Goal: Information Seeking & Learning: Learn about a topic

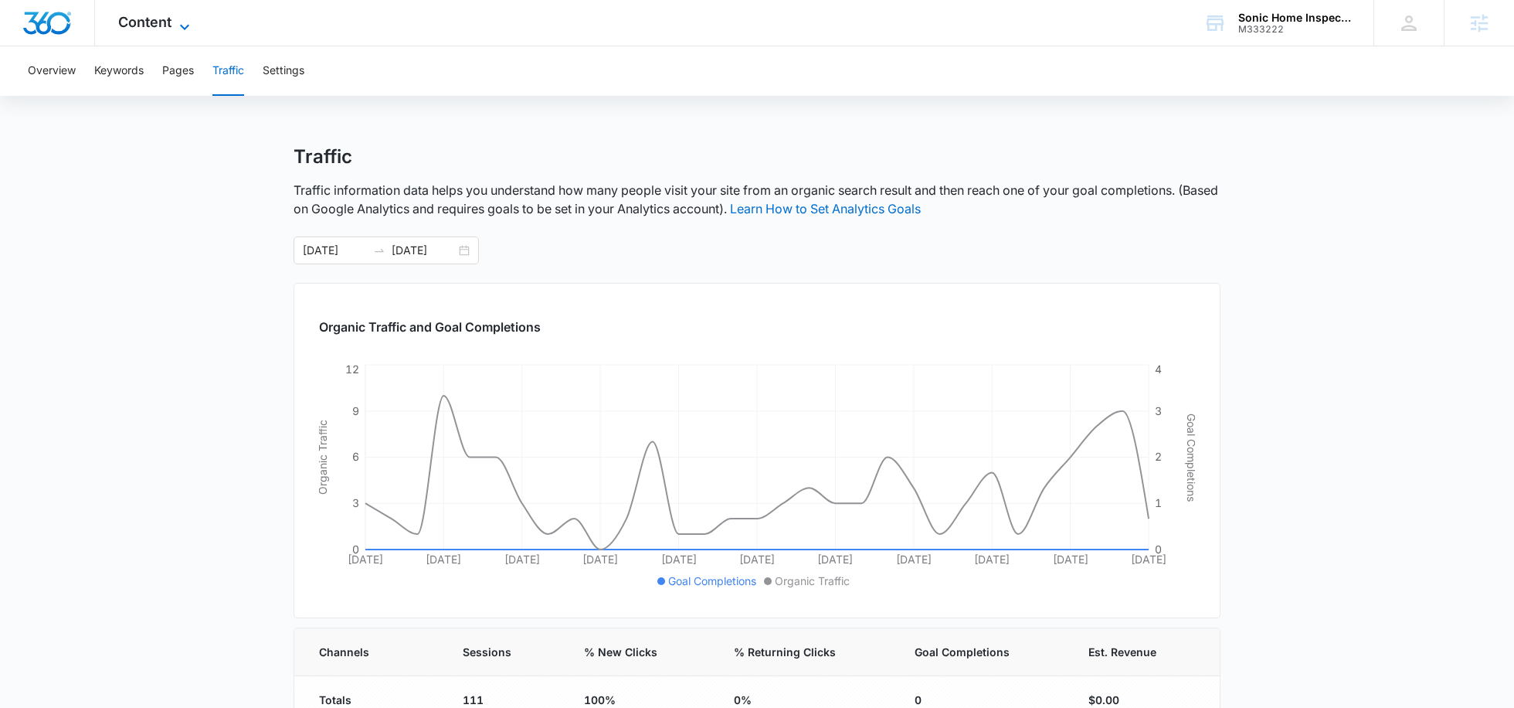
click at [161, 22] on span "Content" at bounding box center [144, 22] width 53 height 16
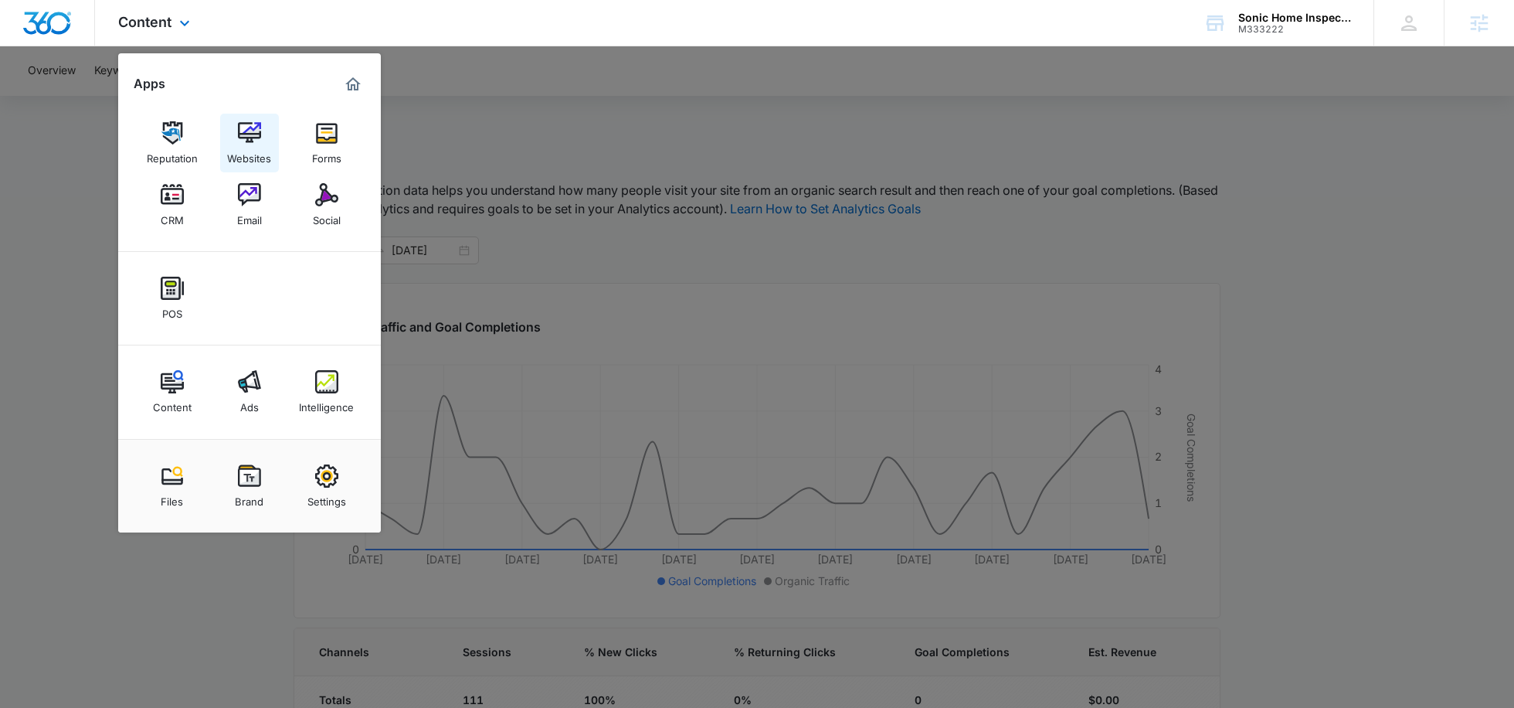
click at [245, 149] on div "Websites" at bounding box center [249, 154] width 44 height 20
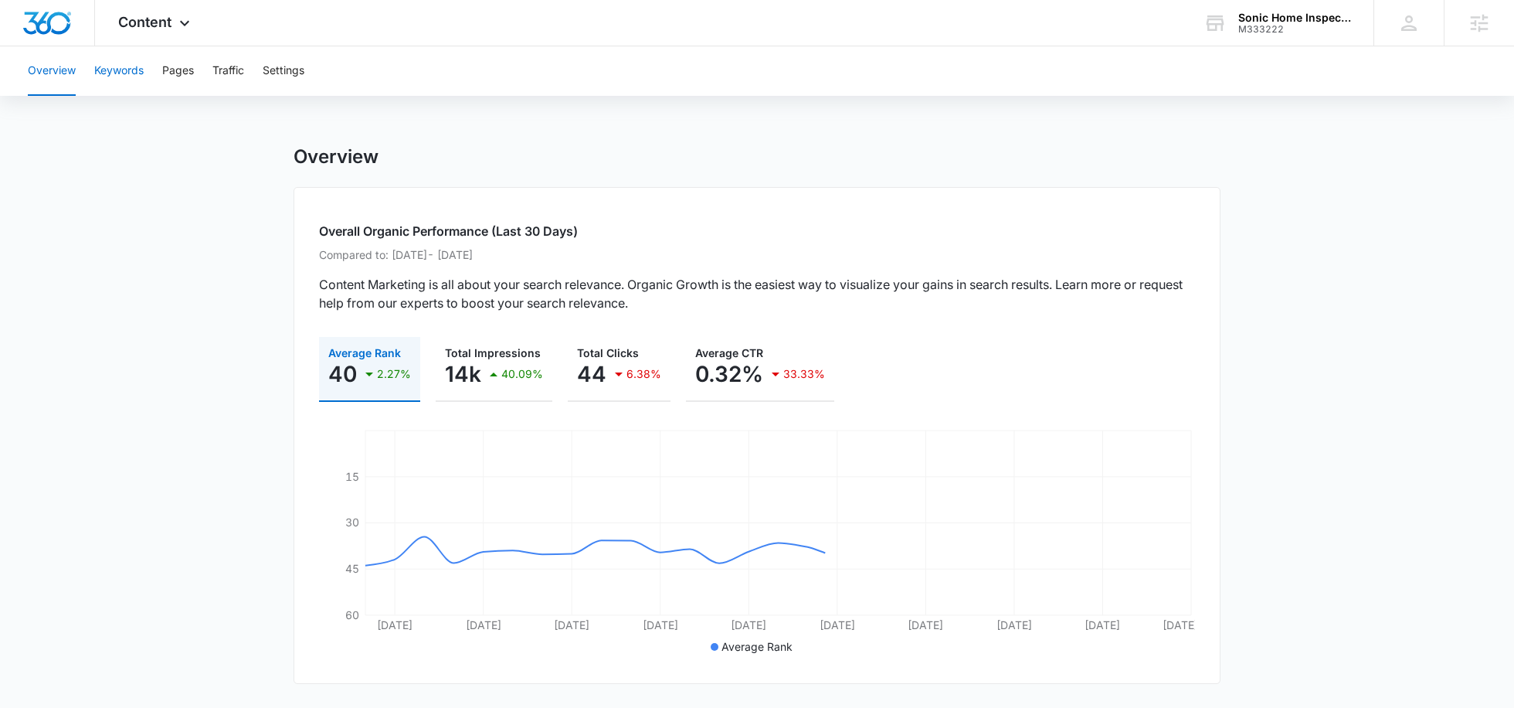
click at [121, 78] on button "Keywords" at bounding box center [118, 70] width 49 height 49
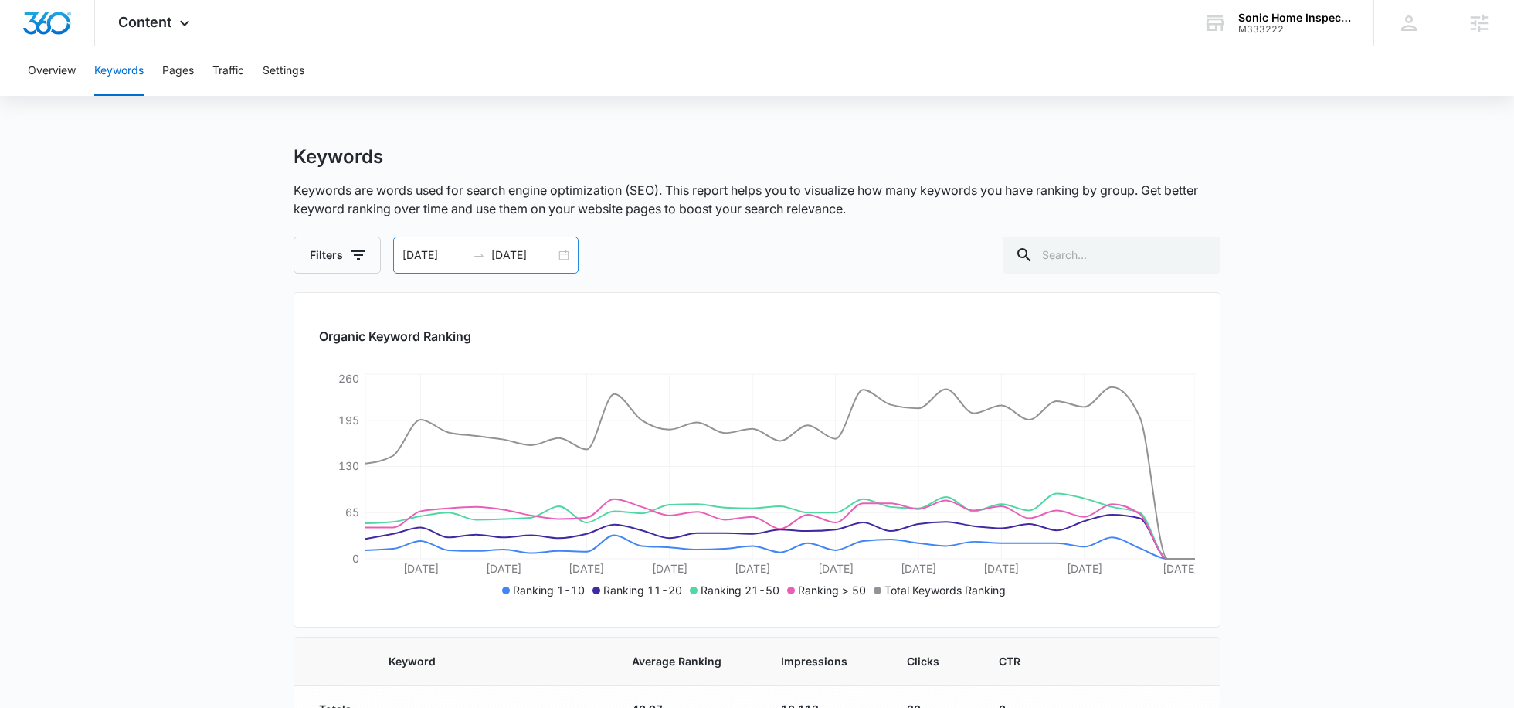
click at [532, 260] on input "[DATE]" at bounding box center [523, 254] width 64 height 17
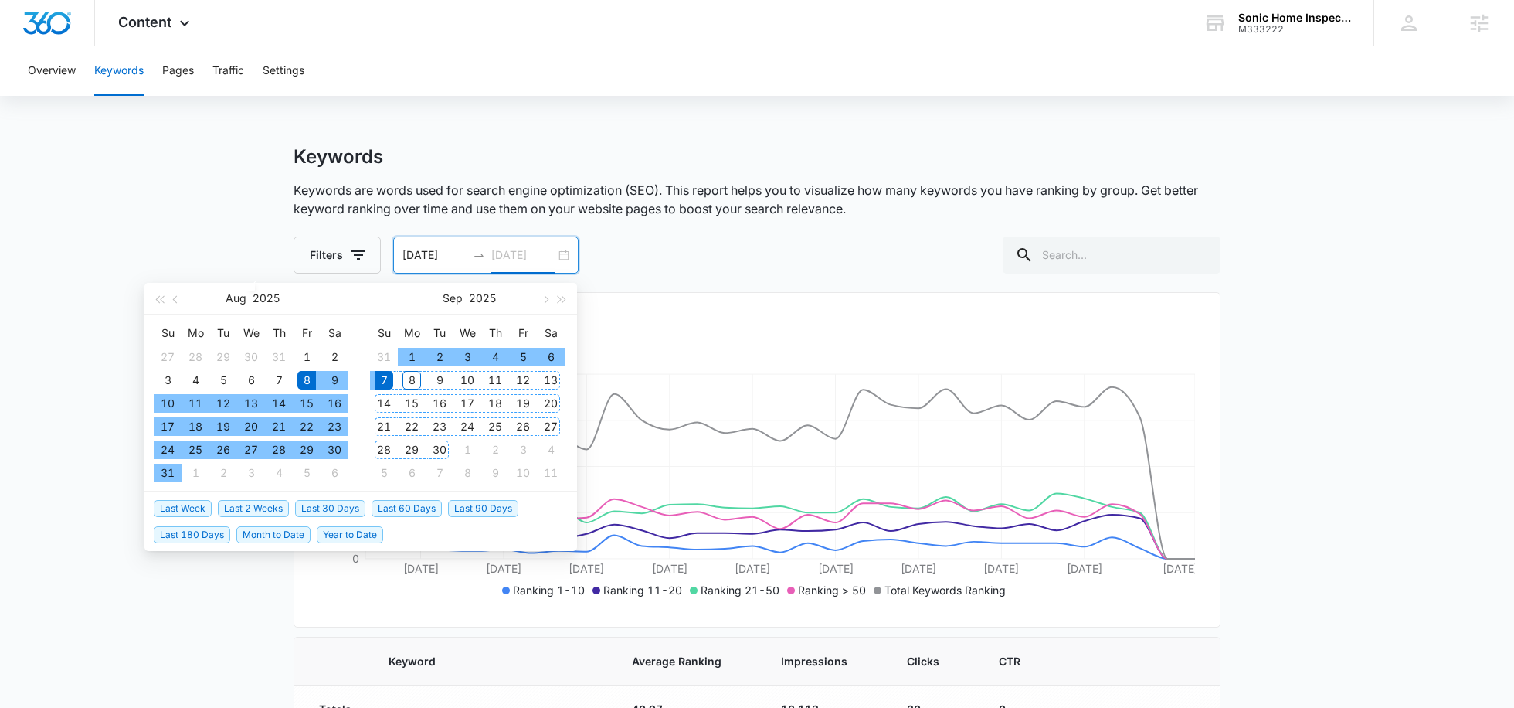
type input "[DATE]"
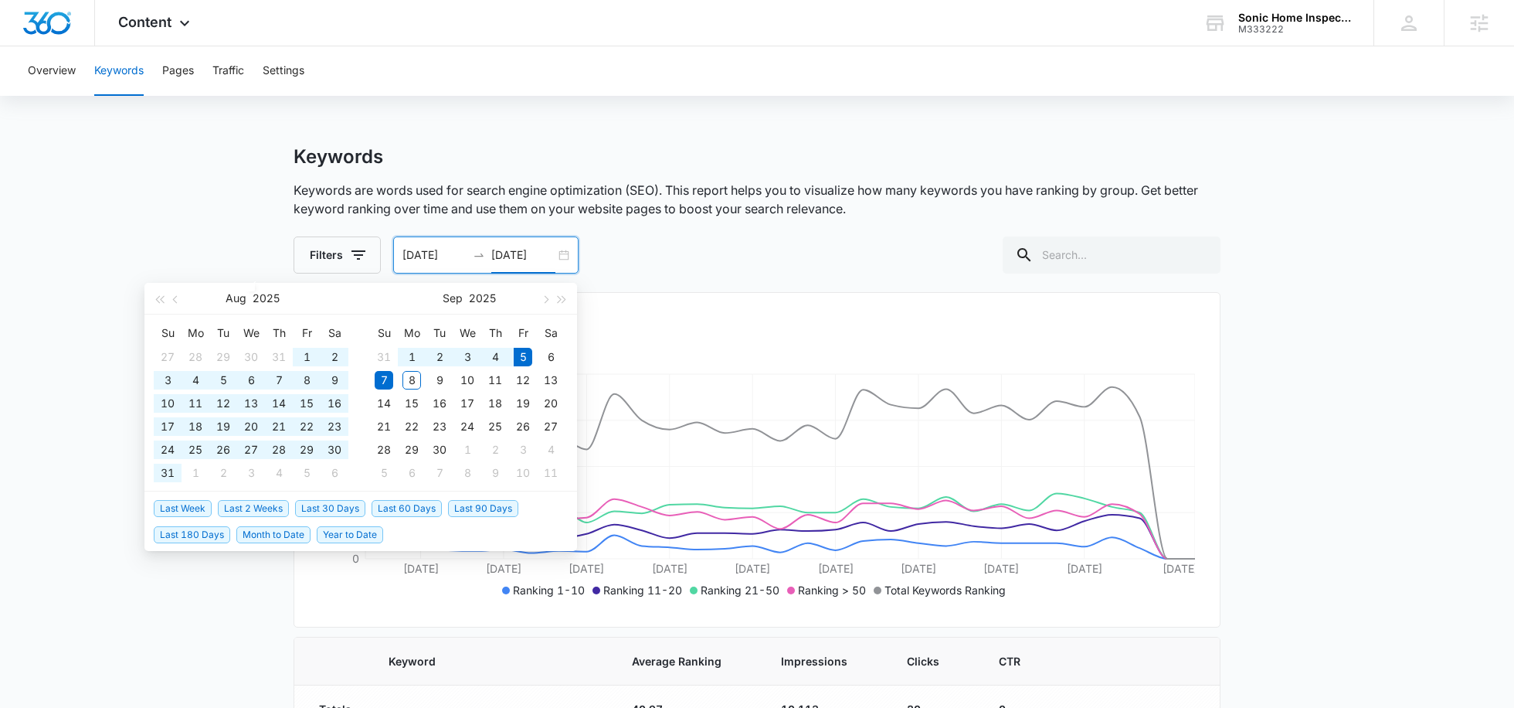
click at [396, 509] on span "Last 60 Days" at bounding box center [407, 508] width 70 height 17
type input "07/07/2025"
type input "09/05/2025"
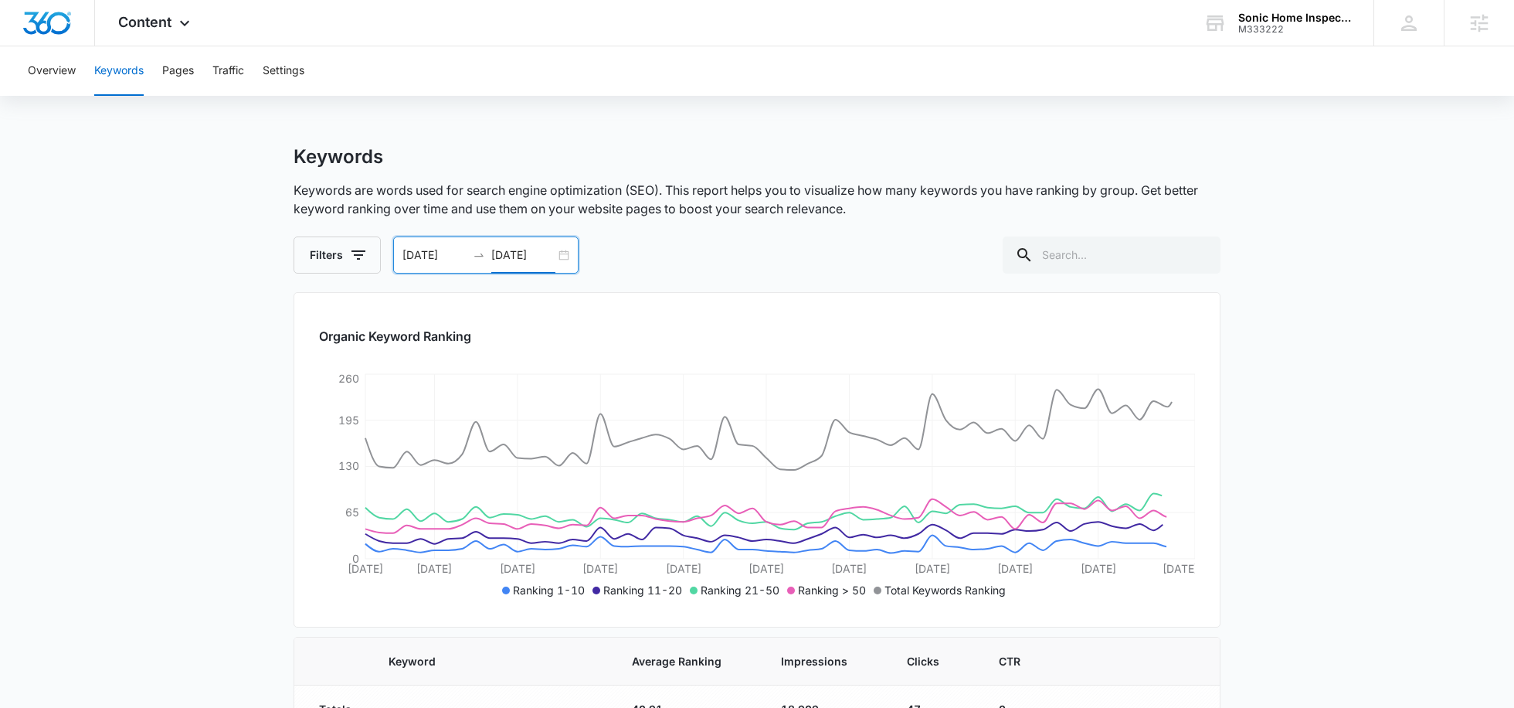
click at [427, 253] on input "07/07/2025" at bounding box center [434, 254] width 64 height 17
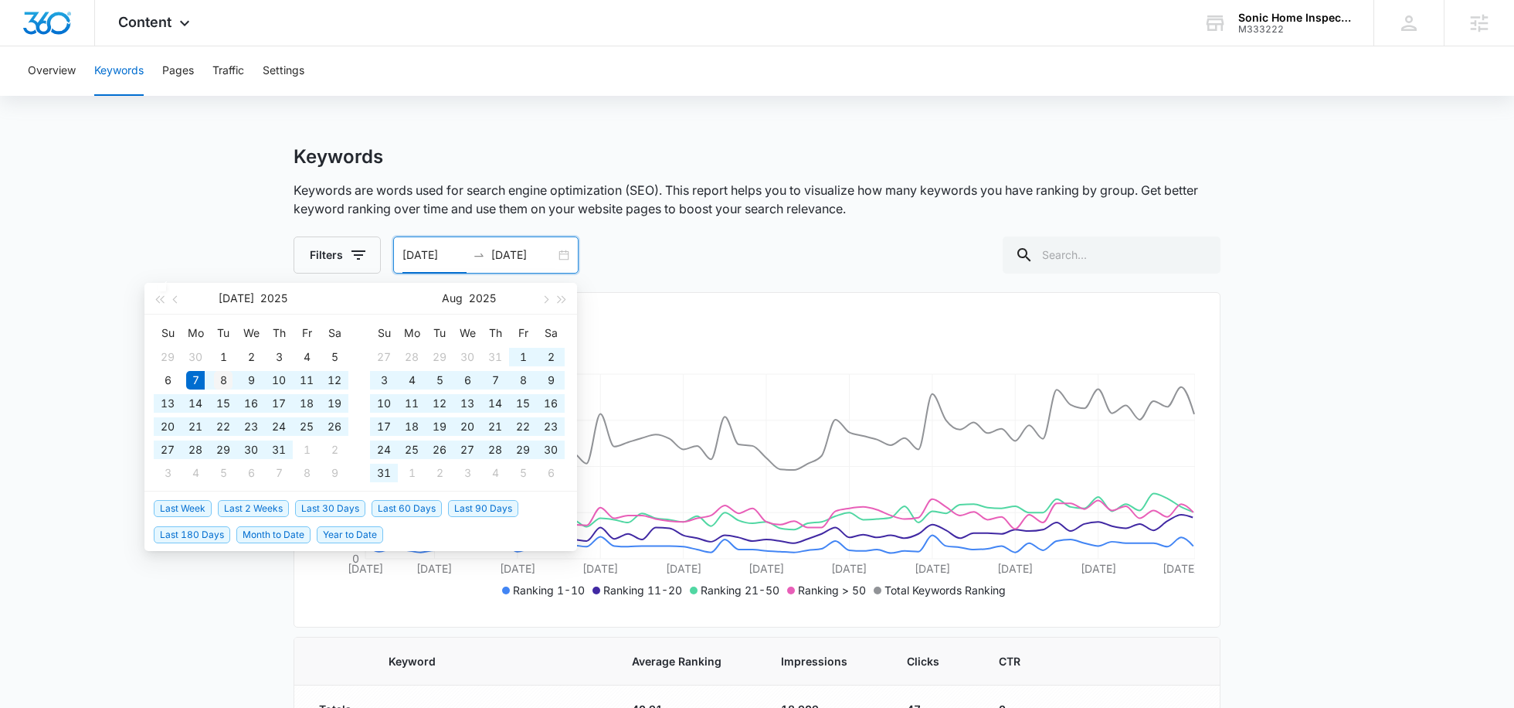
type input "07/08/2025"
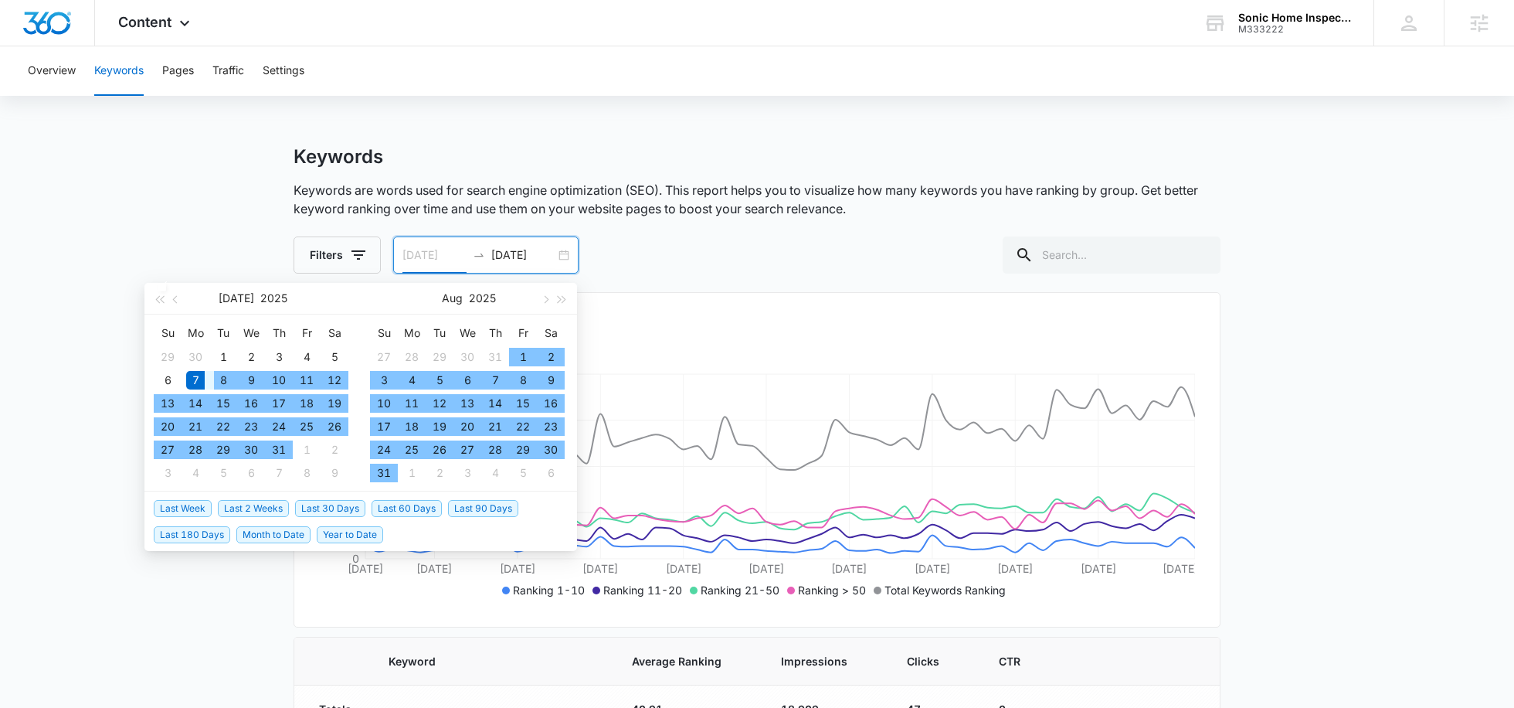
click at [219, 384] on div "8" at bounding box center [223, 380] width 19 height 19
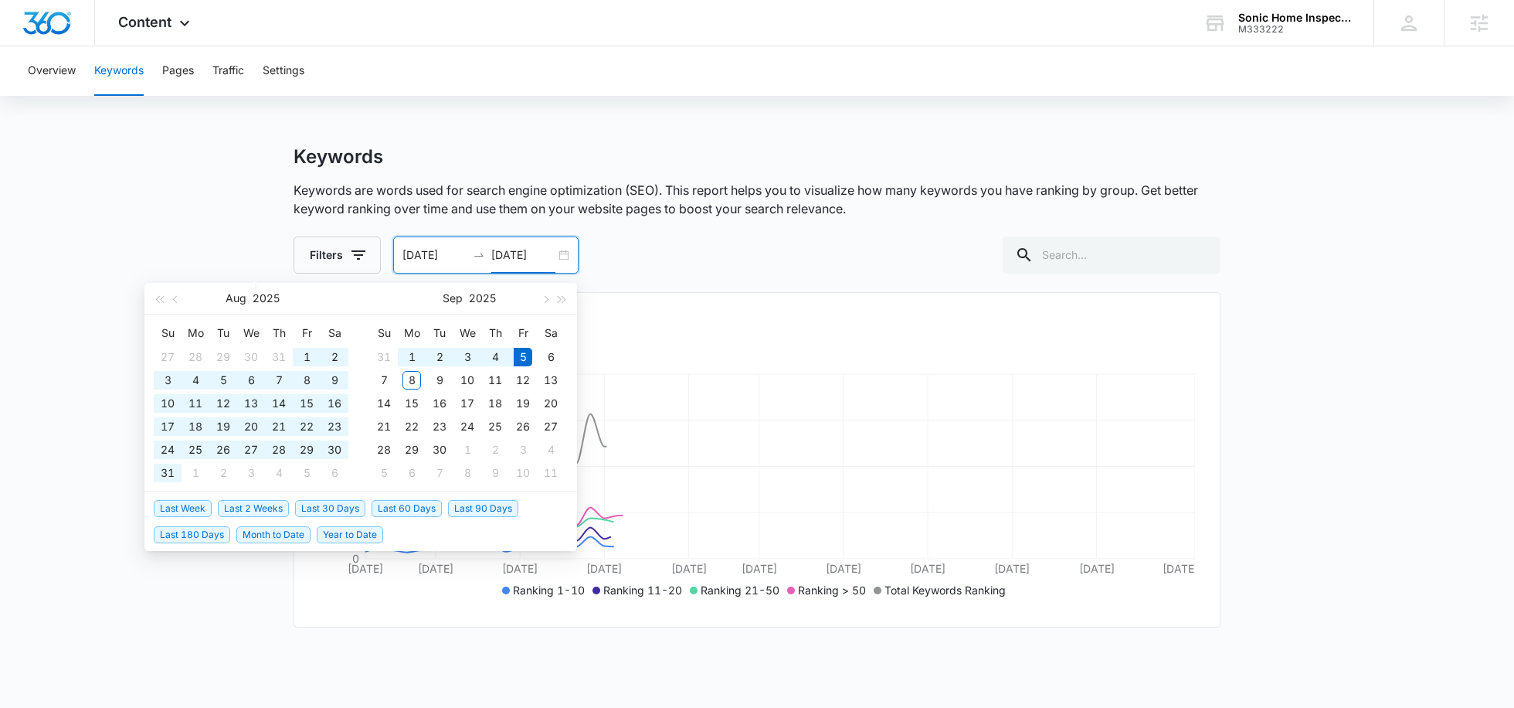
click at [629, 255] on div "Filters 07/08/2025 09/05/2025 Aug 2025 Su Mo Tu We Th Fr Sa 27 28 29 30 31 1 2 …" at bounding box center [757, 254] width 927 height 37
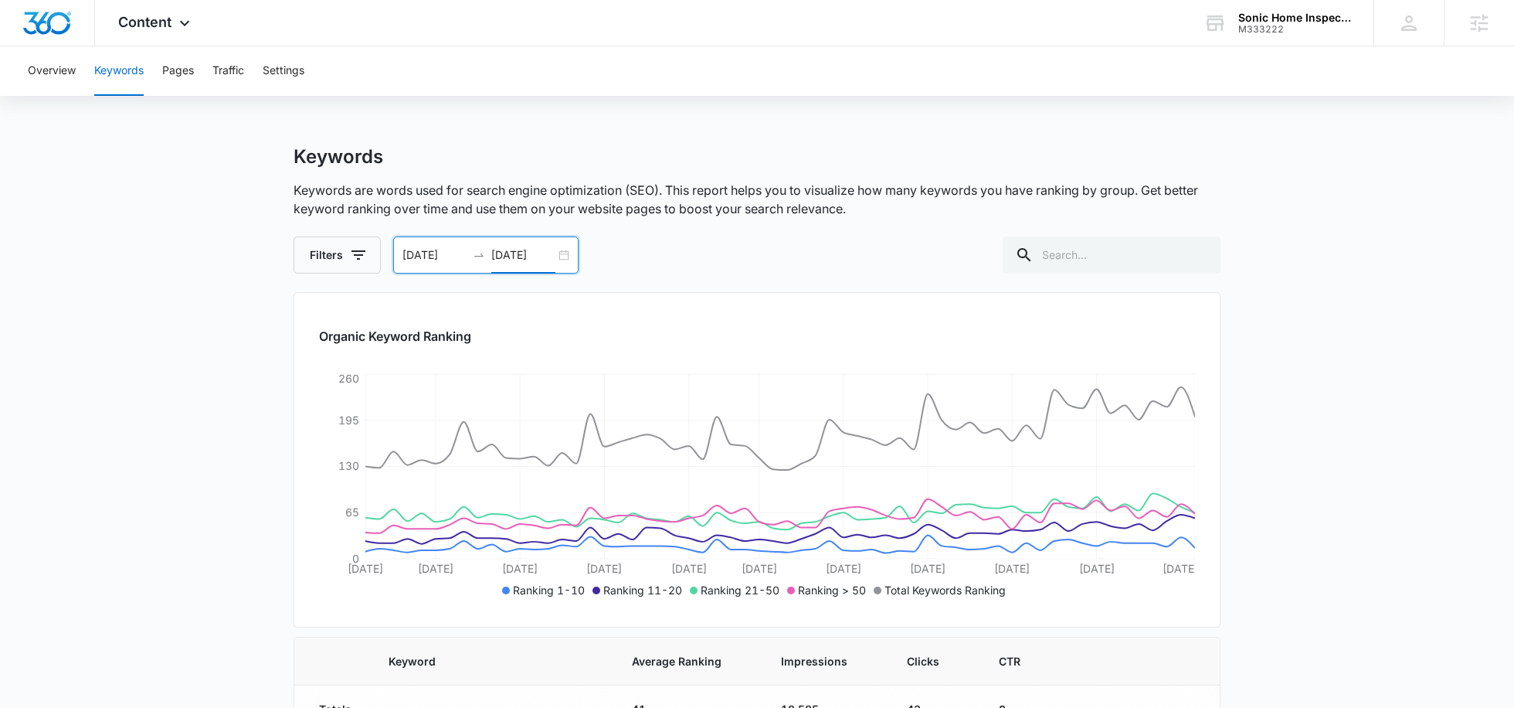
click at [517, 258] on input "09/05/2025" at bounding box center [523, 254] width 64 height 17
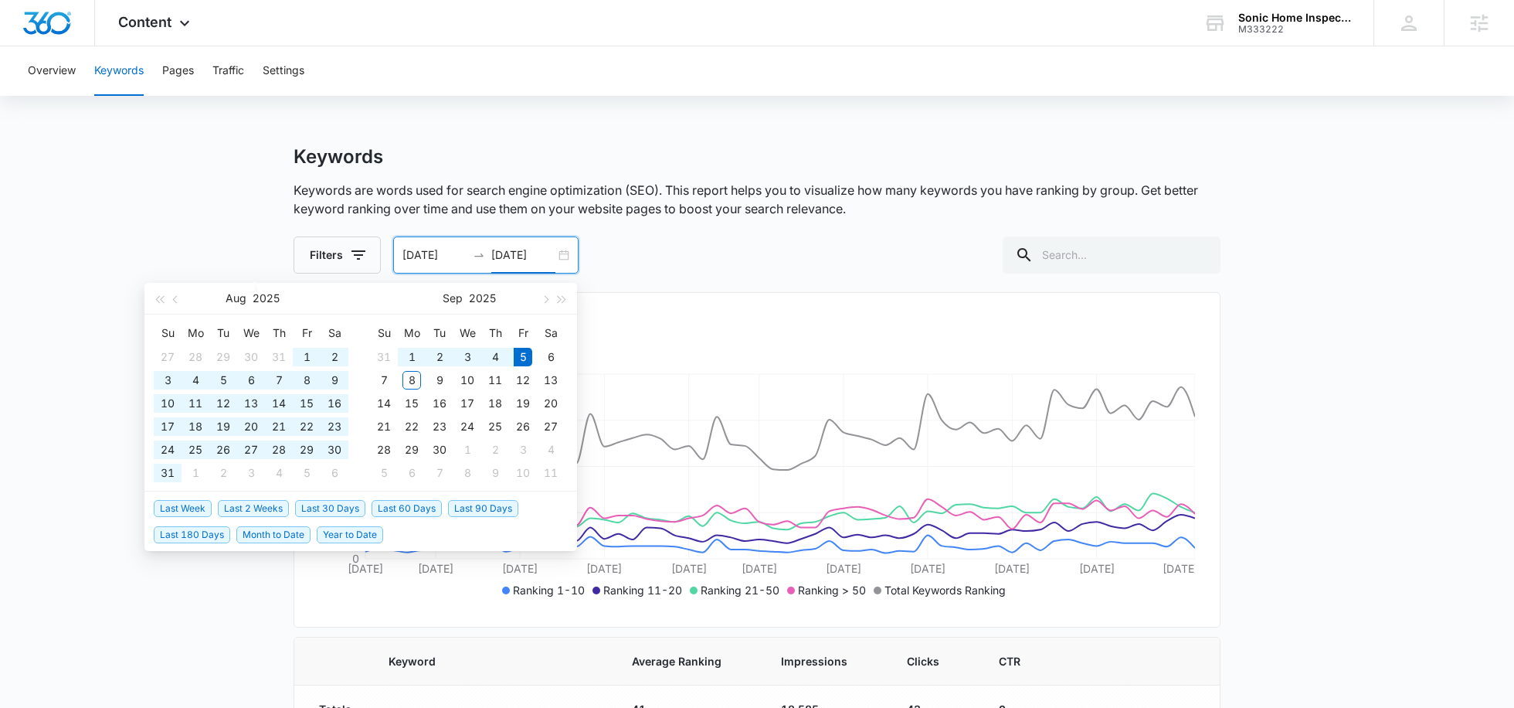
type input "09/05/2025"
click at [332, 509] on span "Last 30 Days" at bounding box center [330, 508] width 70 height 17
type input "08/06/2025"
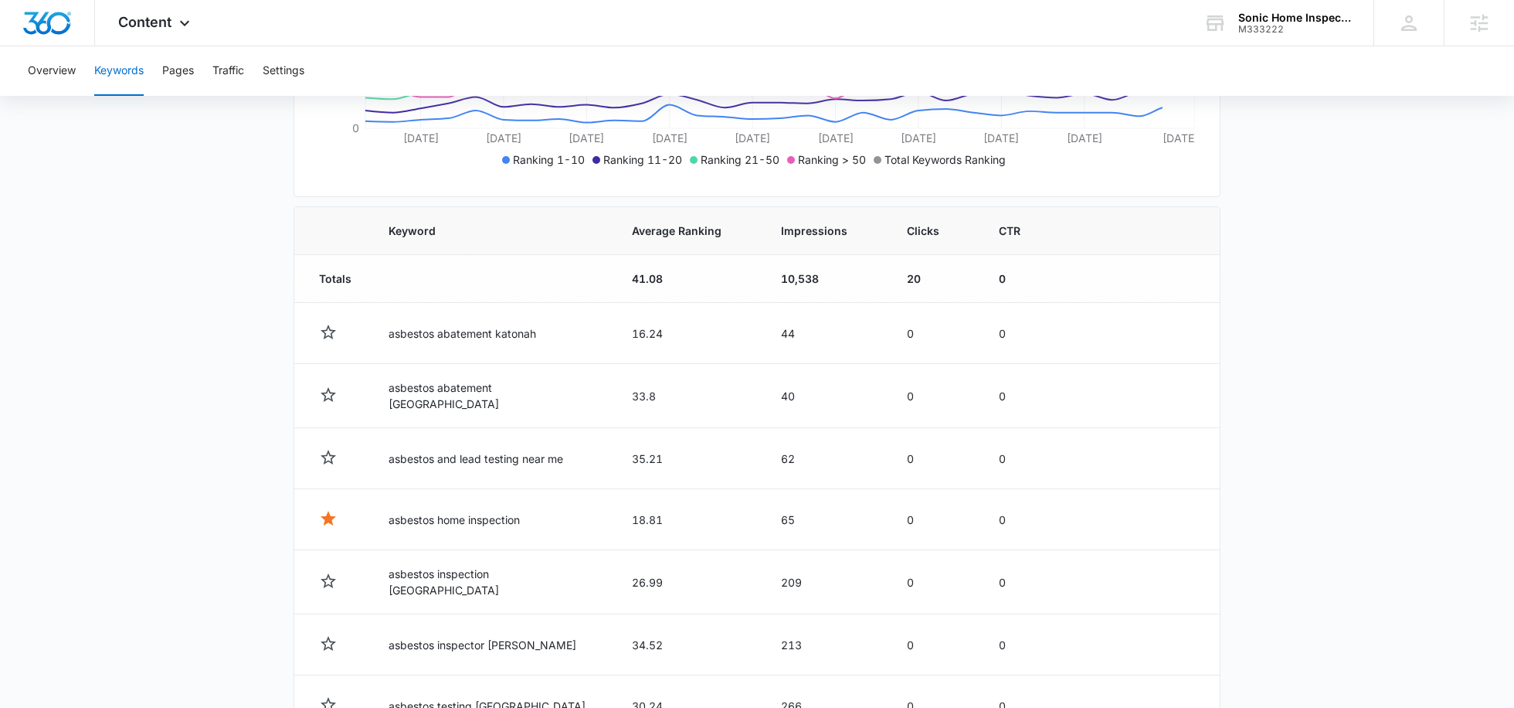
scroll to position [511, 0]
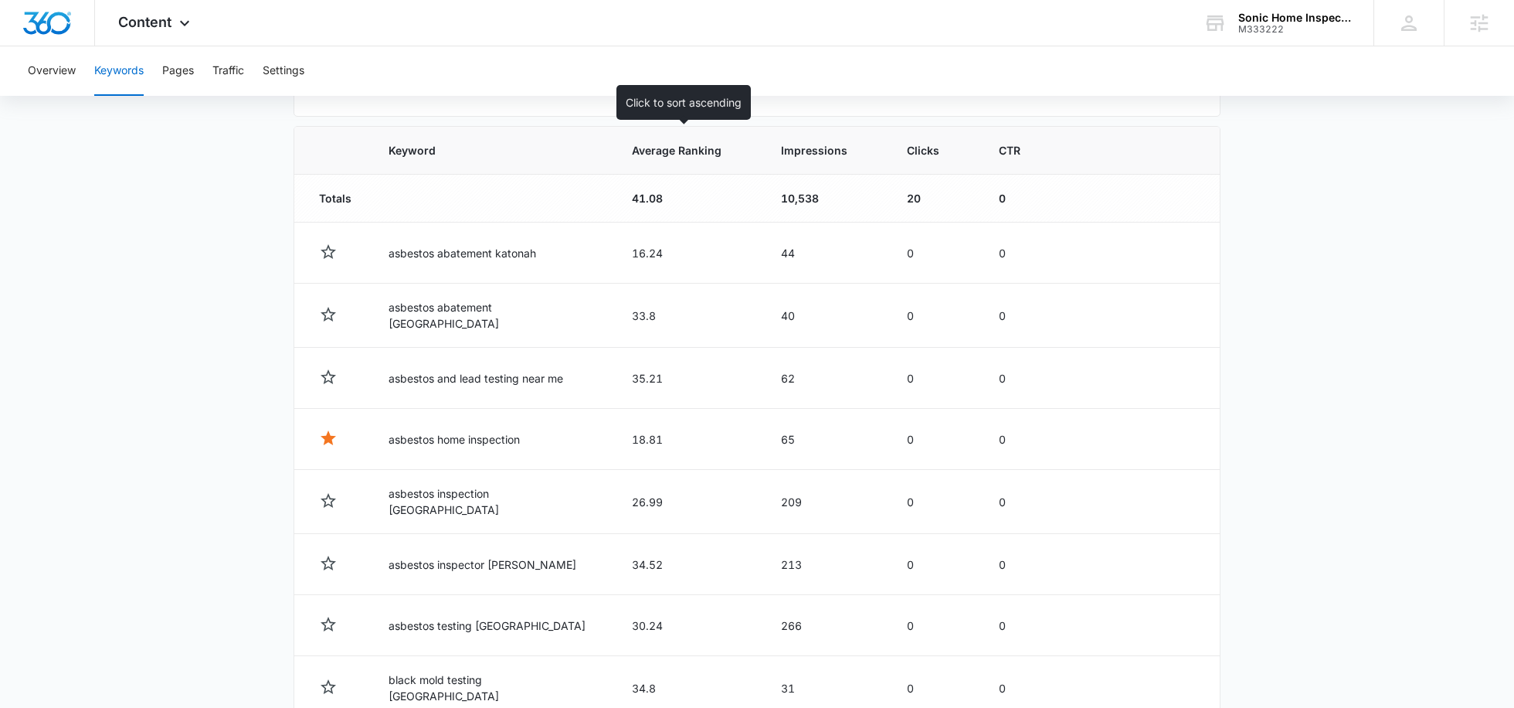
click at [692, 158] on th "Average Ranking" at bounding box center [687, 151] width 149 height 48
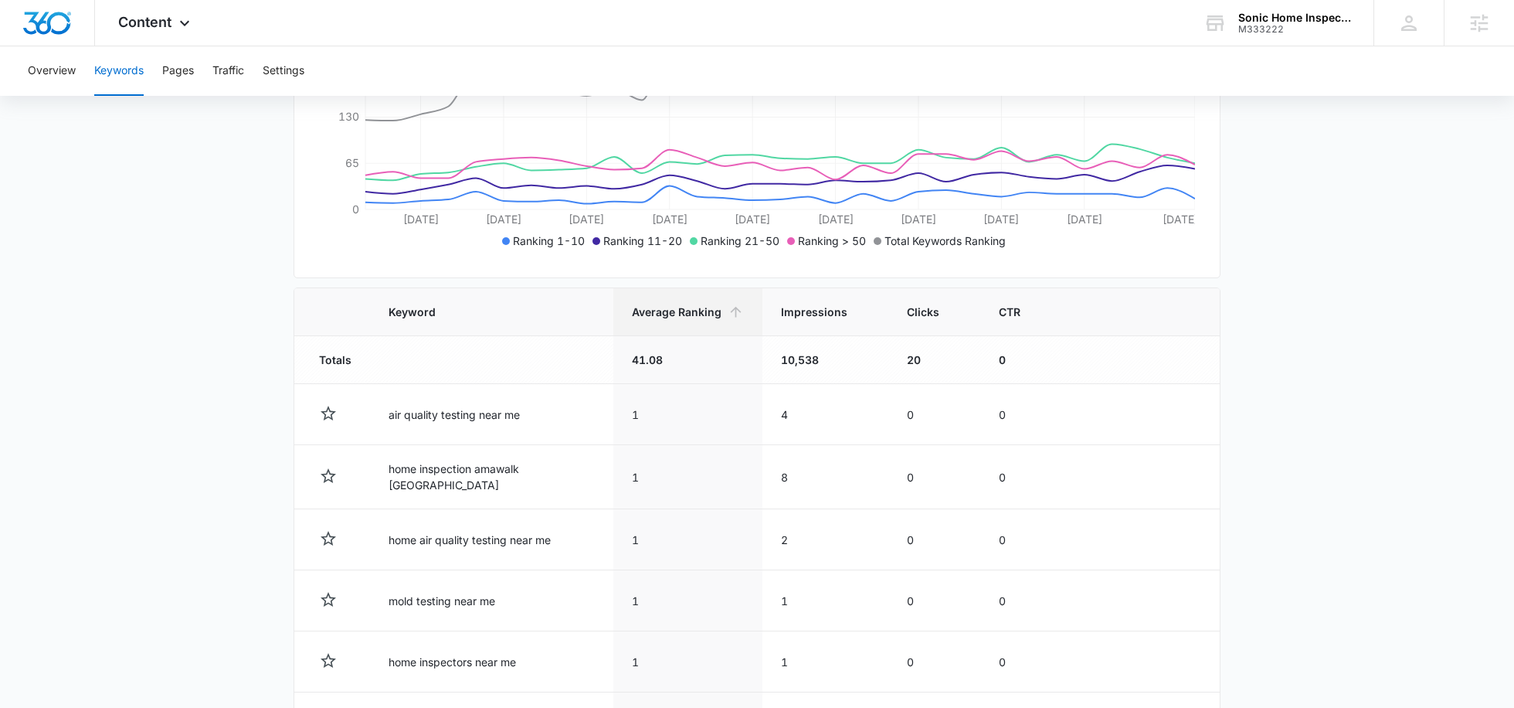
scroll to position [332, 0]
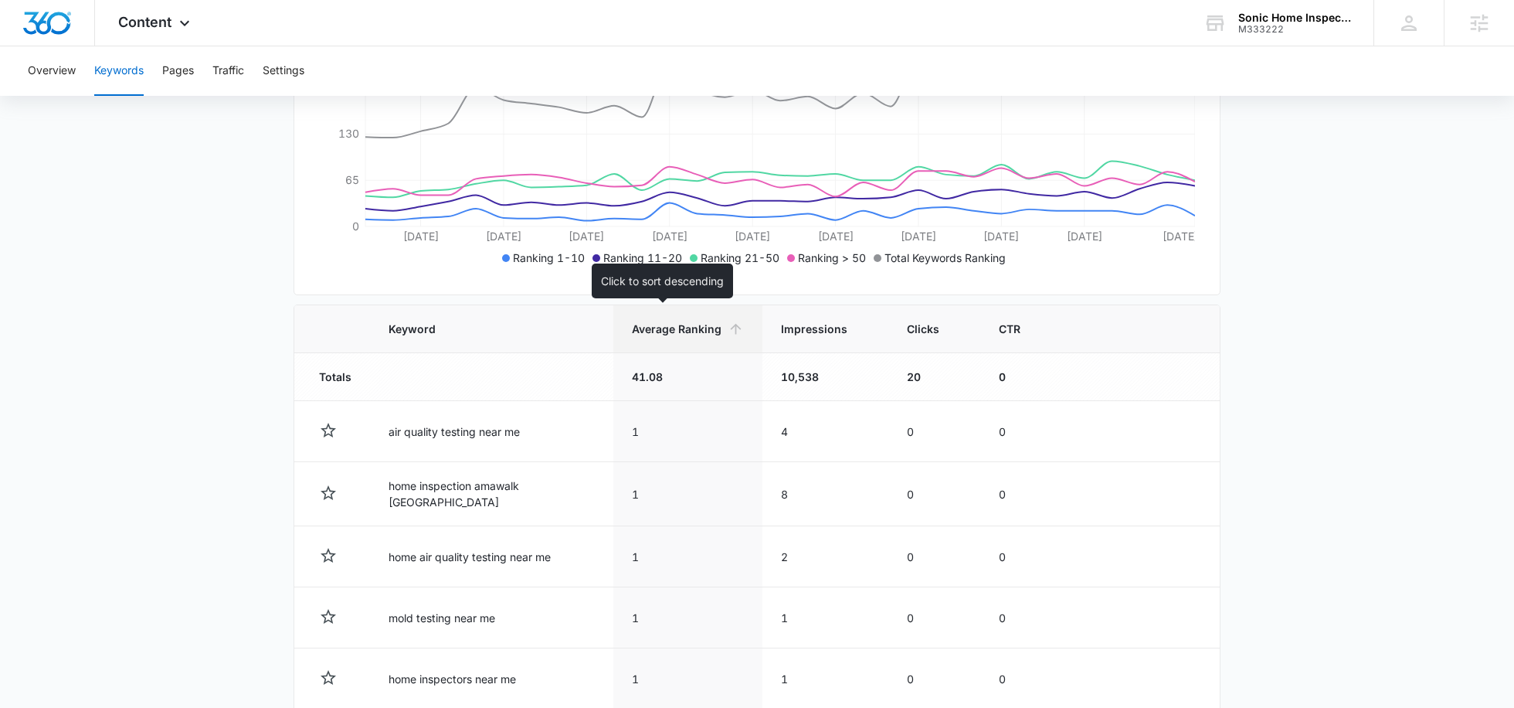
click at [670, 322] on span "Average Ranking" at bounding box center [677, 329] width 90 height 16
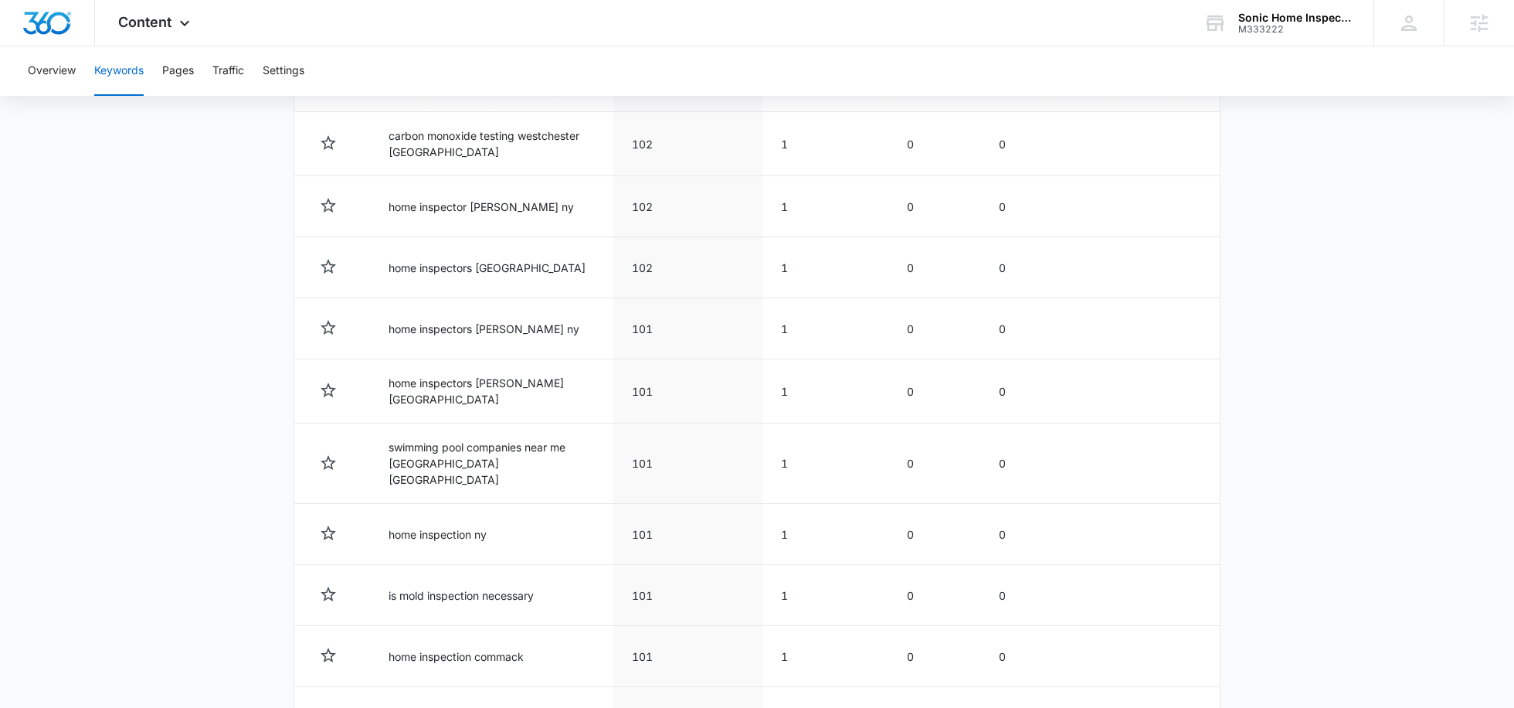
scroll to position [344, 0]
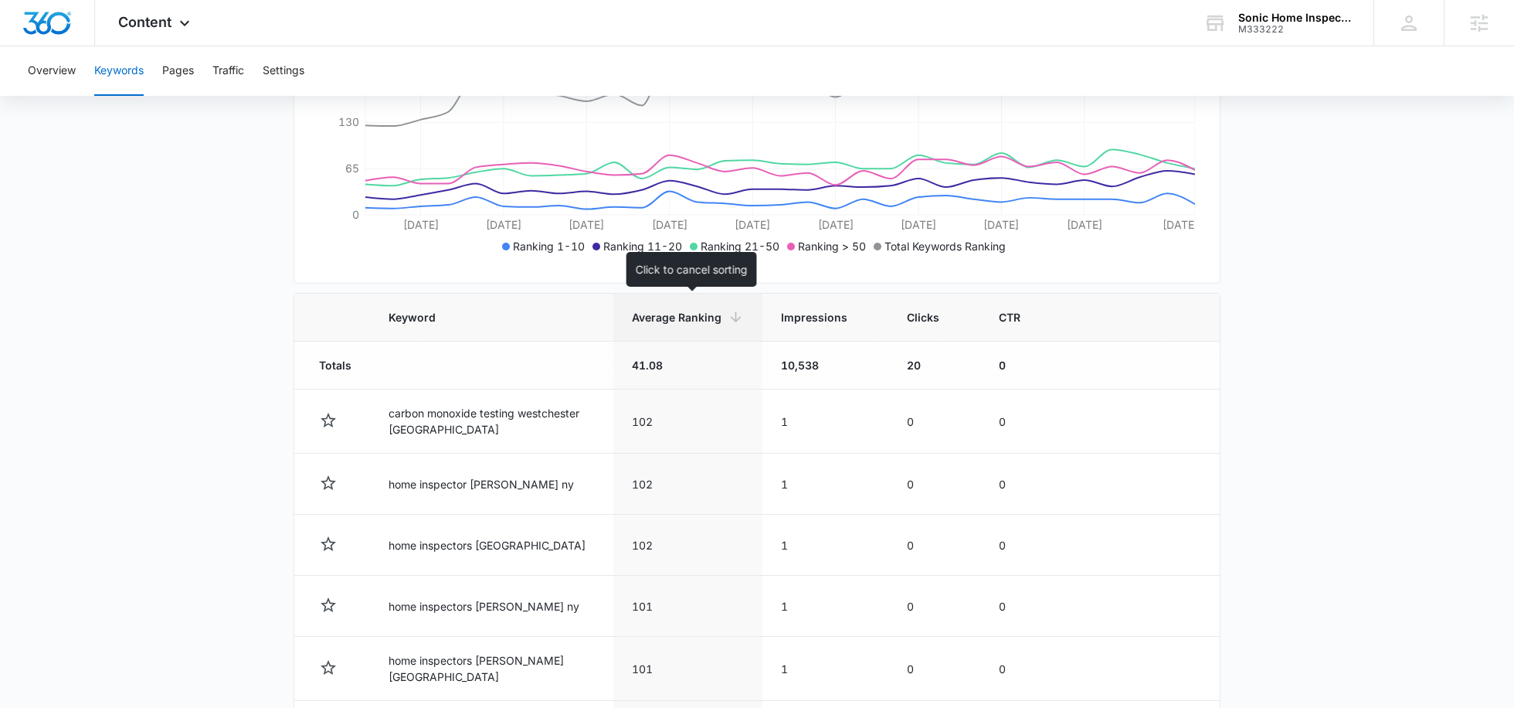
click at [703, 322] on span "Average Ranking" at bounding box center [677, 317] width 90 height 16
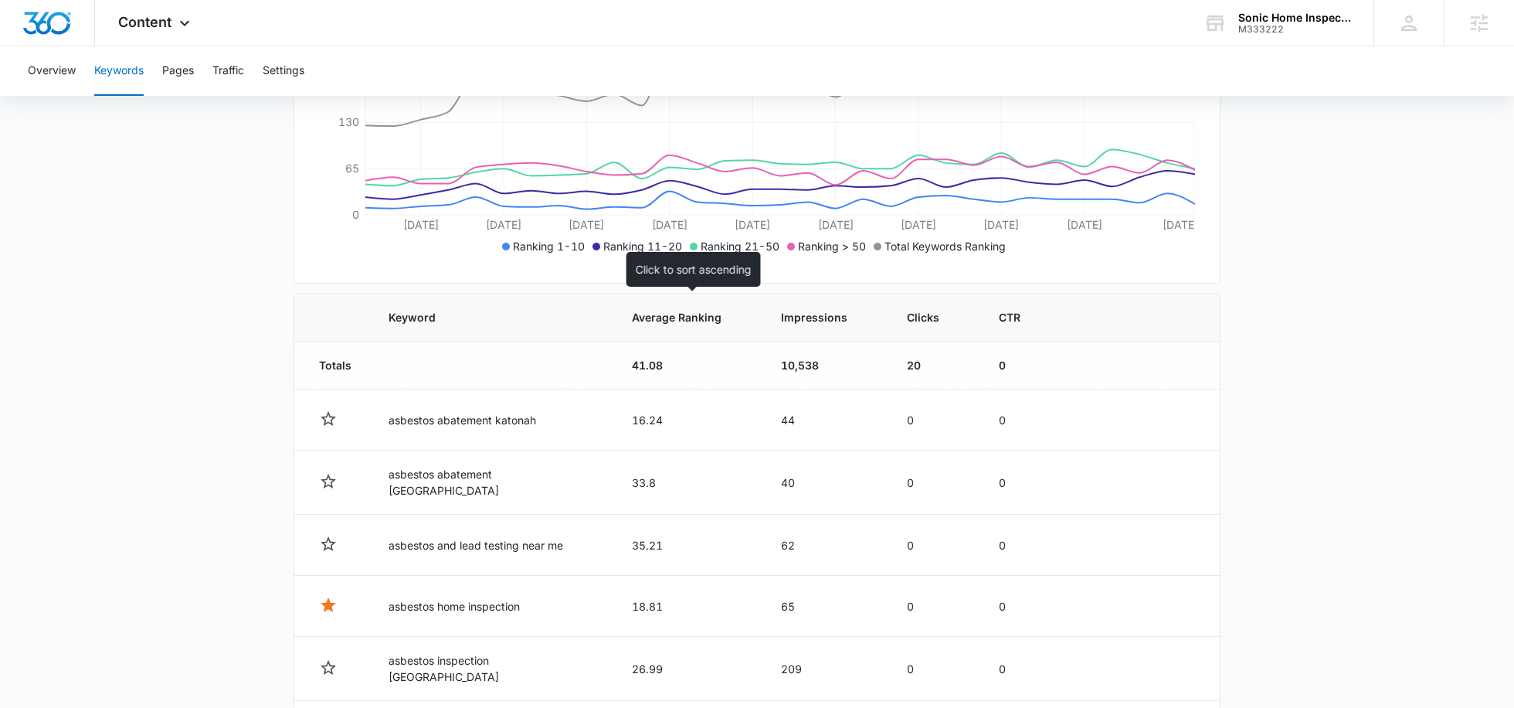
click at [703, 322] on span "Average Ranking" at bounding box center [677, 317] width 90 height 16
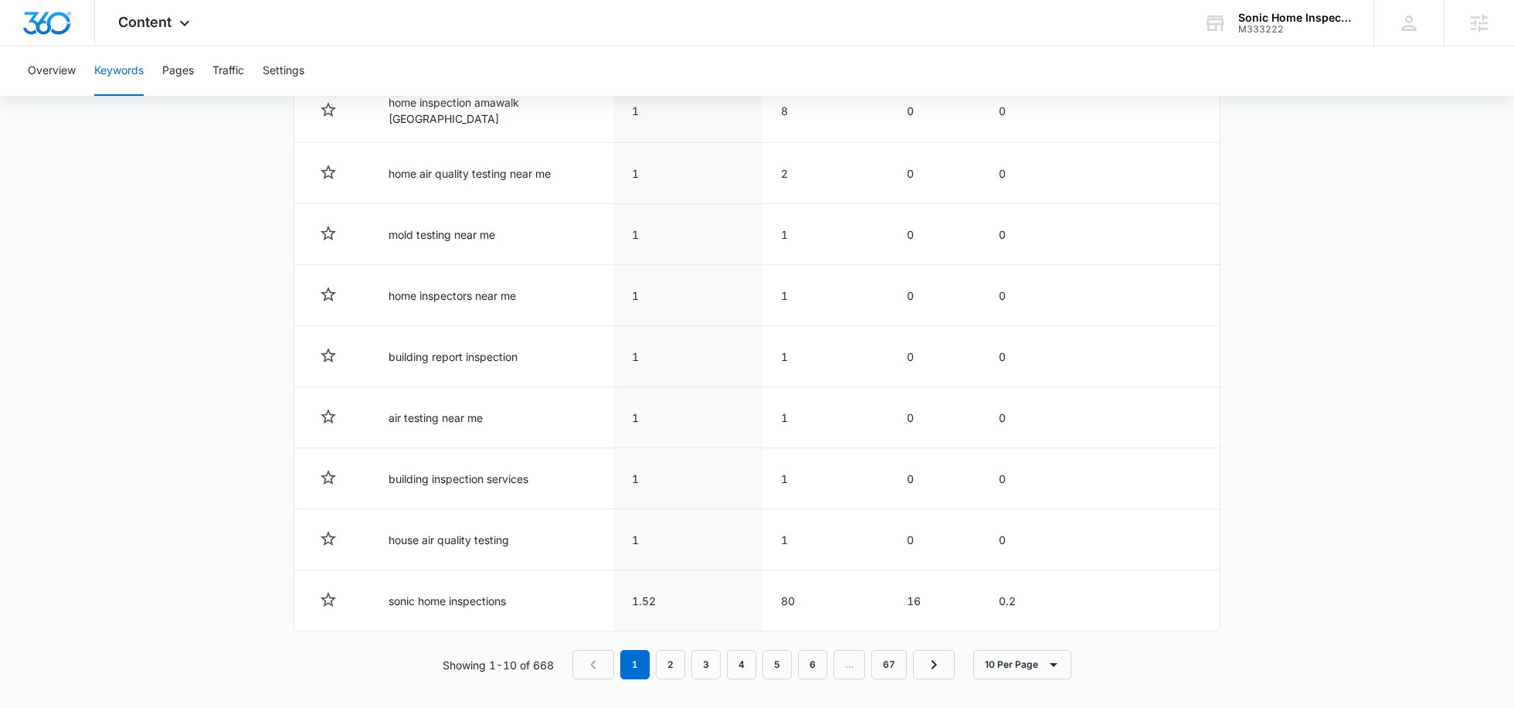
scroll to position [717, 0]
click at [671, 653] on link "2" at bounding box center [670, 662] width 29 height 29
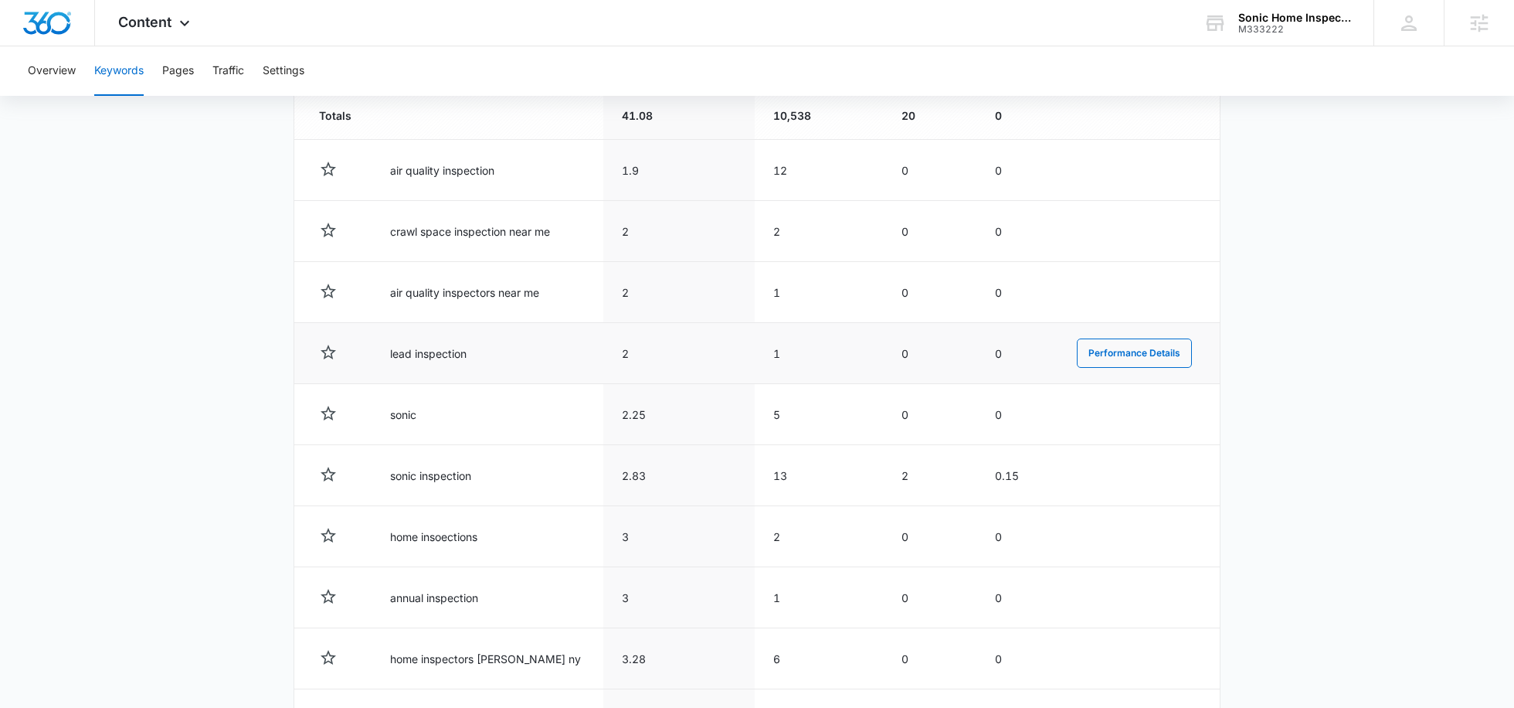
scroll to position [560, 0]
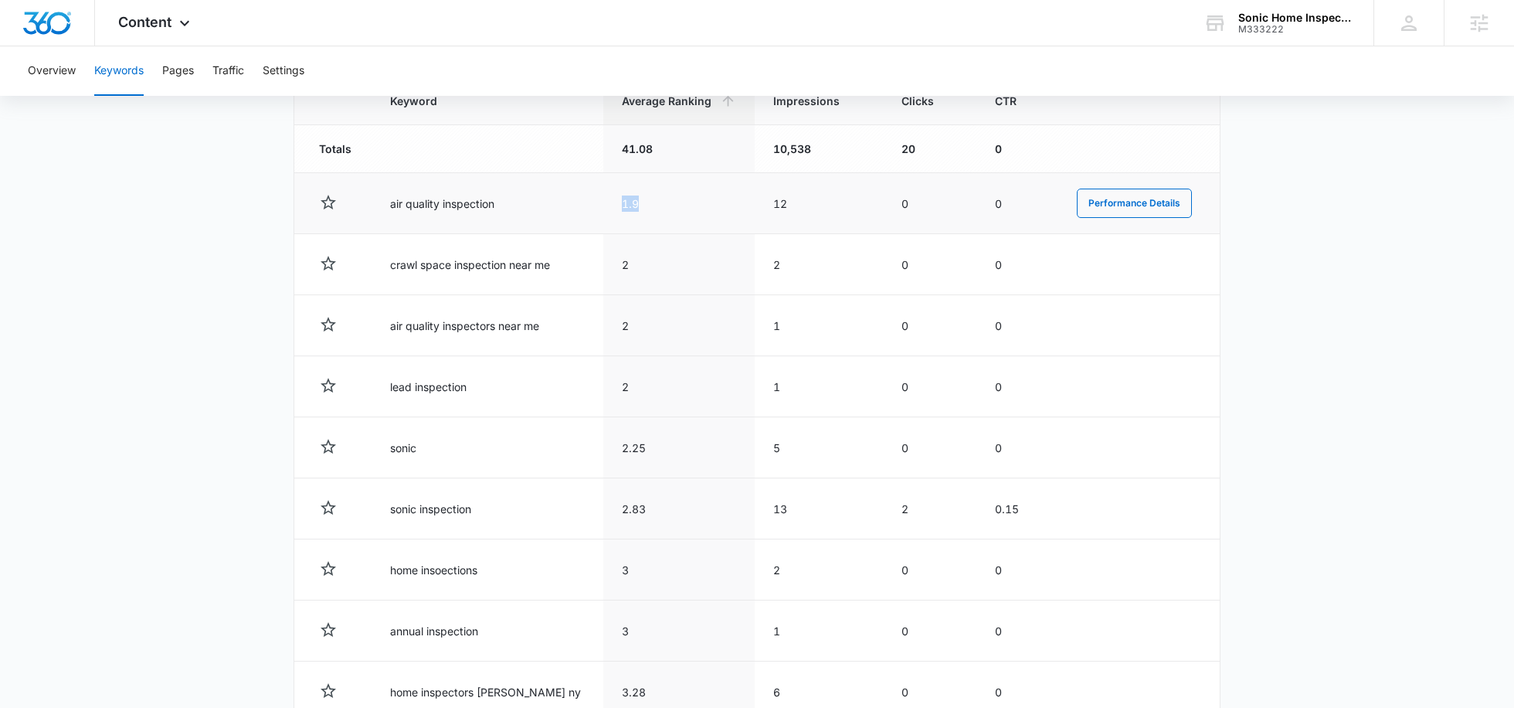
drag, startPoint x: 625, startPoint y: 207, endPoint x: 585, endPoint y: 207, distance: 40.2
click at [603, 207] on td "1.9" at bounding box center [678, 203] width 151 height 61
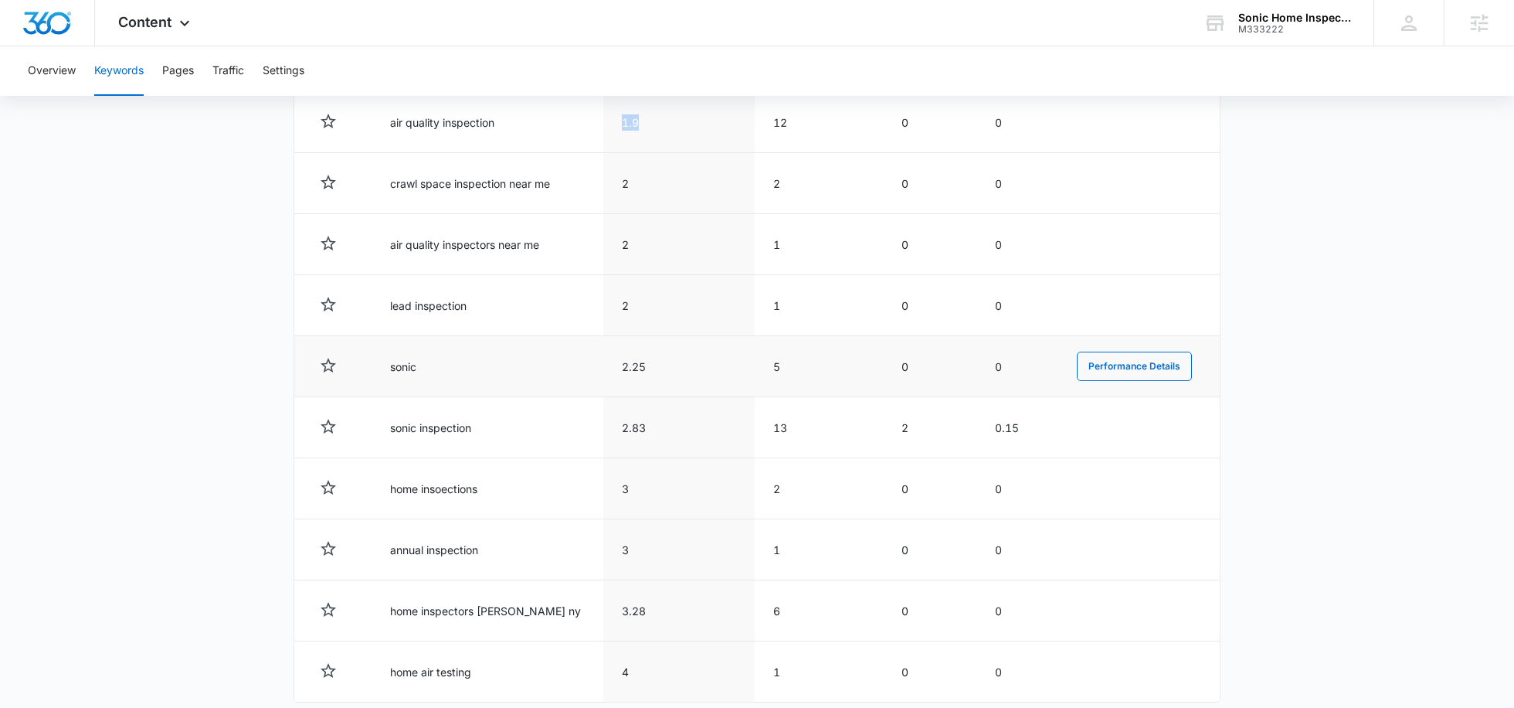
scroll to position [643, 0]
drag, startPoint x: 634, startPoint y: 365, endPoint x: 589, endPoint y: 363, distance: 44.8
click at [603, 363] on td "2.25" at bounding box center [678, 364] width 151 height 61
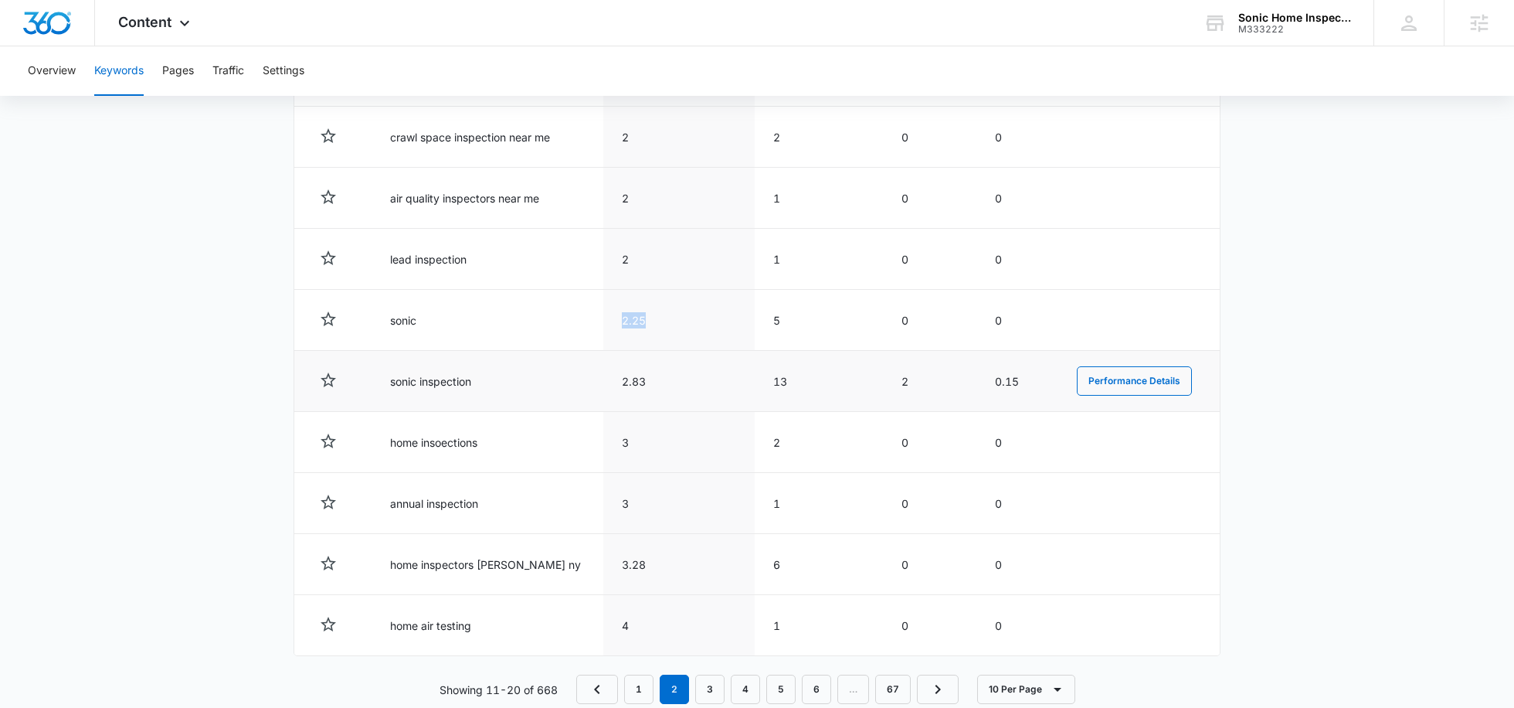
scroll to position [717, 0]
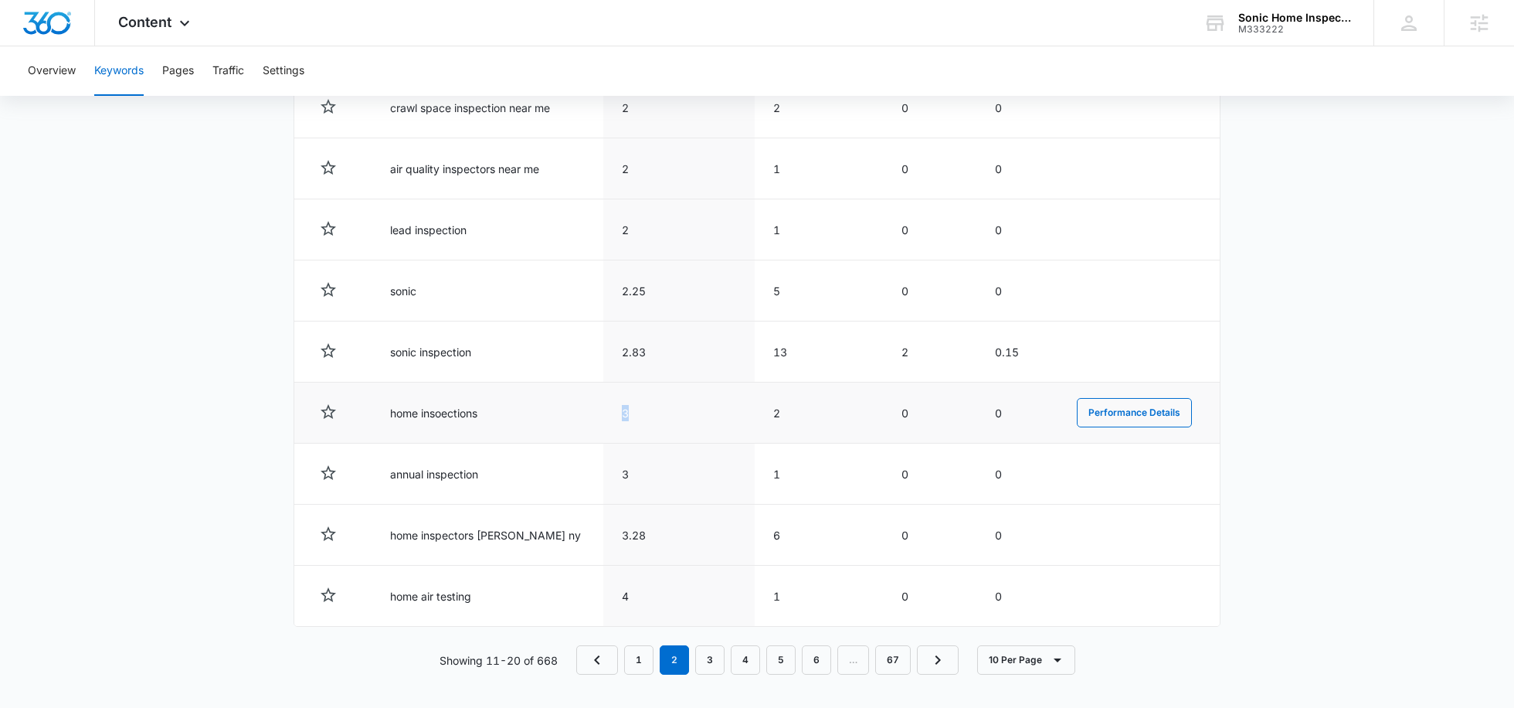
drag, startPoint x: 623, startPoint y: 409, endPoint x: 575, endPoint y: 409, distance: 48.7
click at [575, 409] on tr "home insoections 3 2 0 0 Performance Details" at bounding box center [756, 412] width 925 height 61
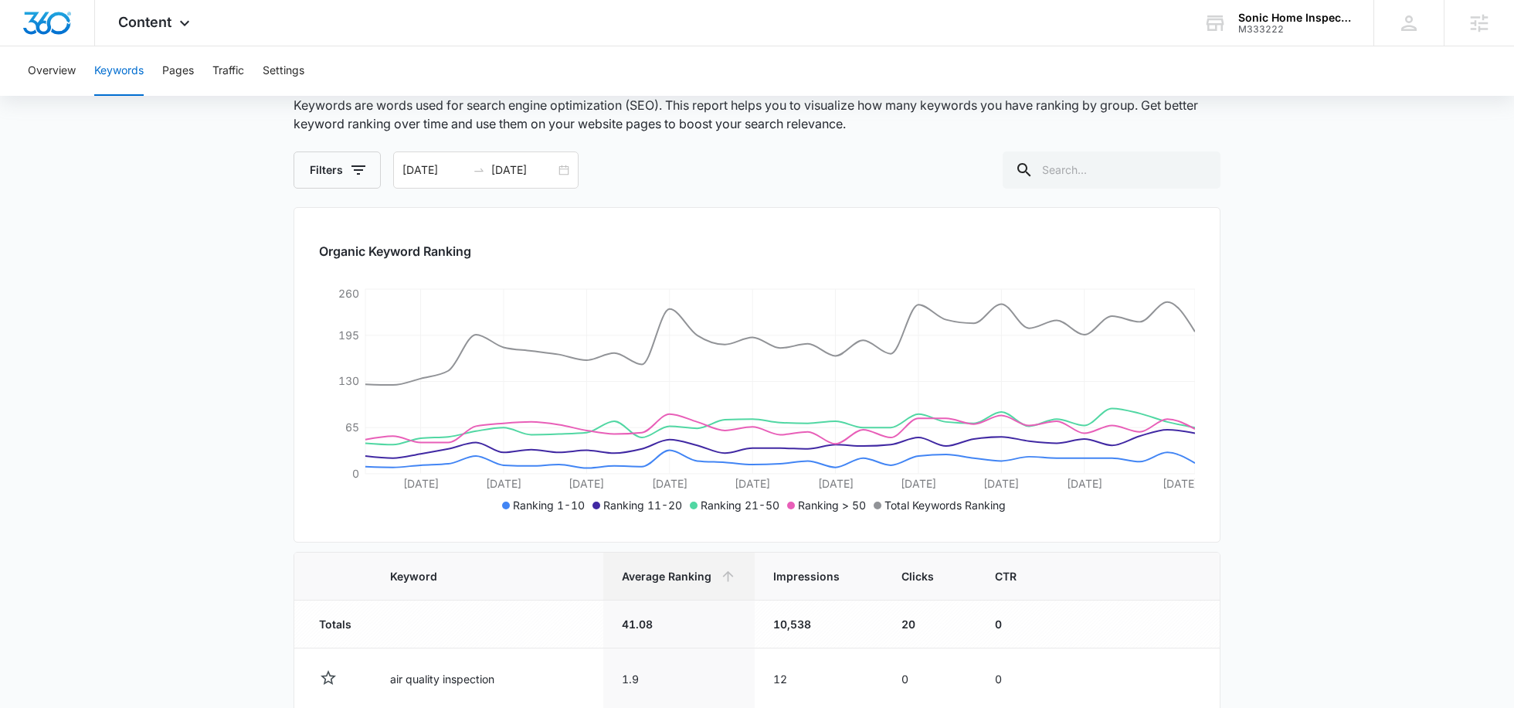
scroll to position [0, 0]
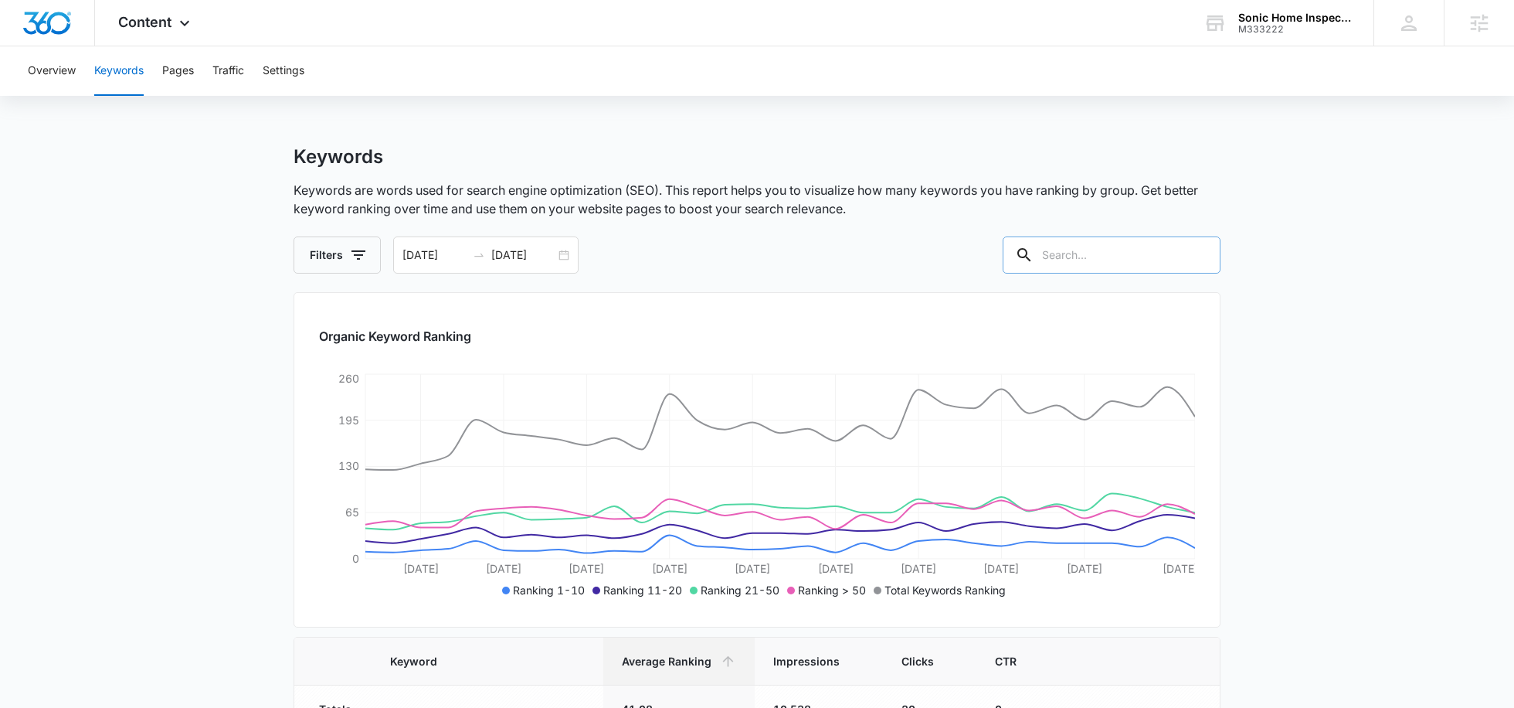
click at [1119, 255] on input "text" at bounding box center [1112, 254] width 218 height 37
click at [1100, 253] on input "text" at bounding box center [1112, 254] width 218 height 37
click at [176, 33] on div "Content Apps Reputation Websites Forms CRM Email Social POS Content Ads Intelli…" at bounding box center [156, 23] width 122 height 46
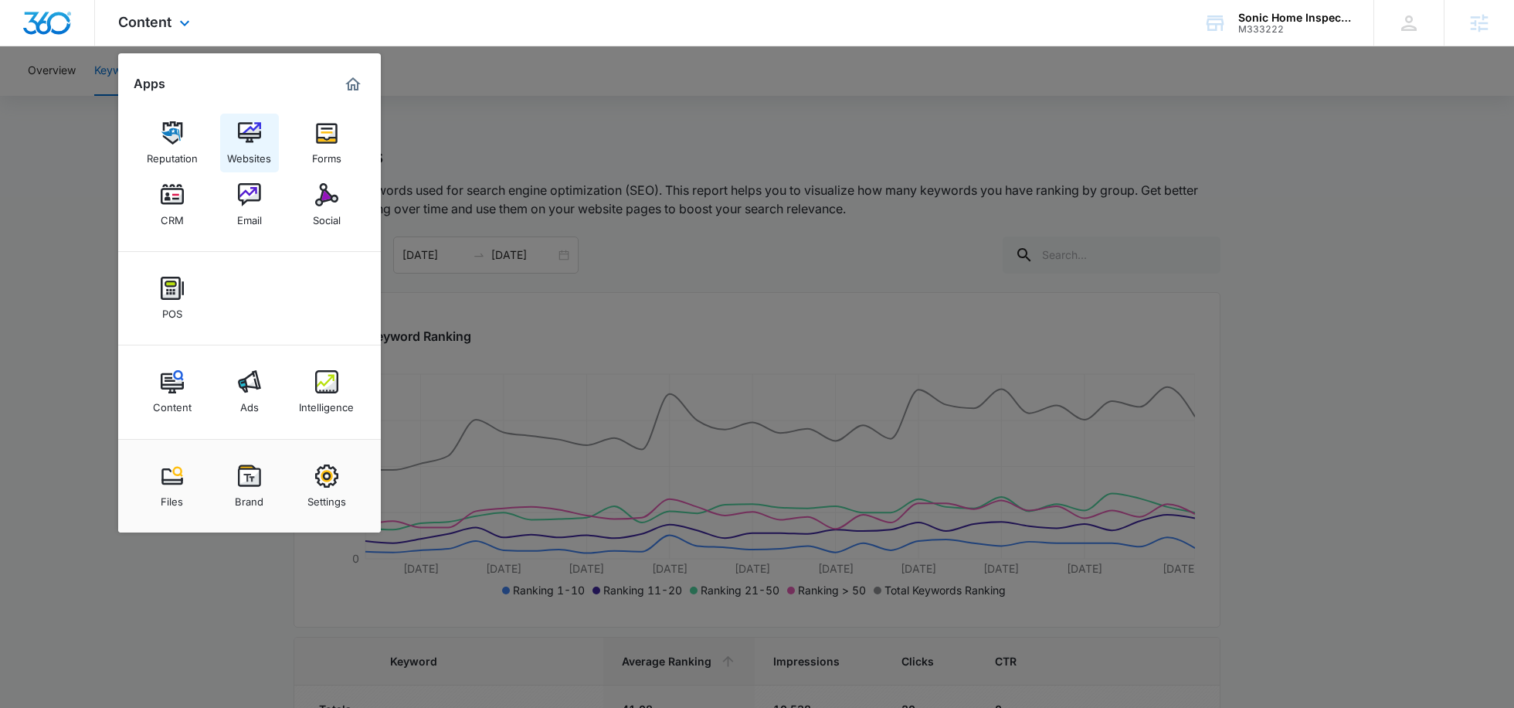
click at [236, 131] on link "Websites" at bounding box center [249, 143] width 59 height 59
